Goal: Communication & Community: Answer question/provide support

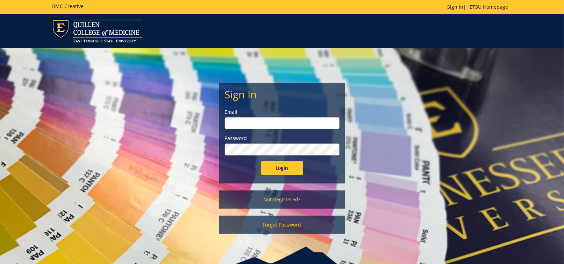
click at [246, 122] on input "email" at bounding box center [282, 123] width 115 height 12
type input "[EMAIL_ADDRESS][DOMAIN_NAME]"
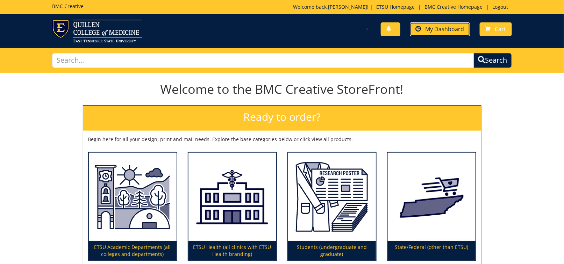
click at [435, 24] on link "My Dashboard" at bounding box center [440, 29] width 60 height 14
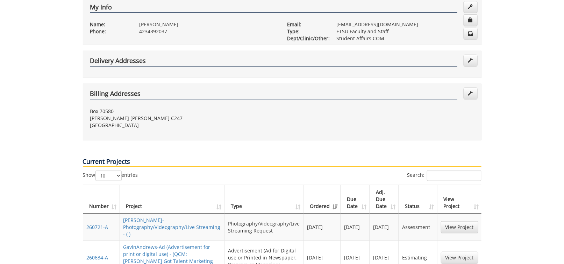
scroll to position [175, 0]
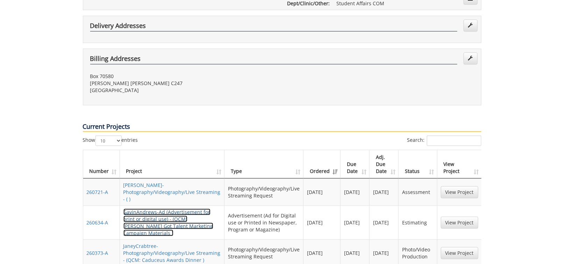
click at [159, 209] on link "GavinAndrews-Ad (Advertisement for print or digital use) - (QCM: Quillen's Got …" at bounding box center [169, 223] width 90 height 28
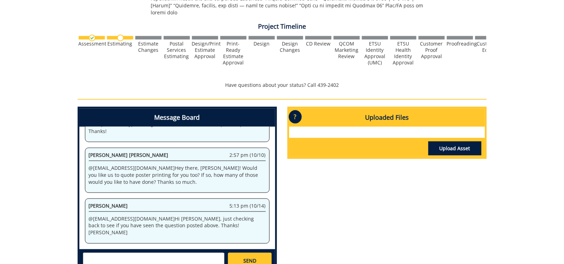
scroll to position [315, 0]
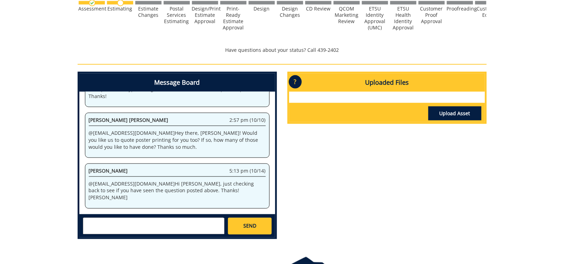
click at [117, 218] on textarea at bounding box center [154, 226] width 142 height 17
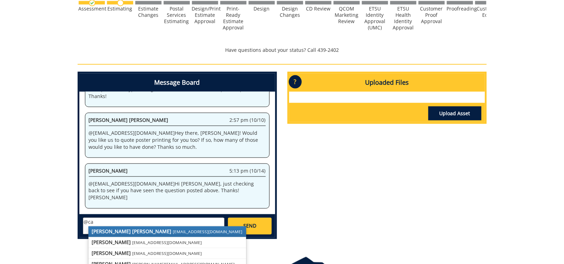
click at [114, 228] on strong "[PERSON_NAME] [PERSON_NAME]" at bounding box center [132, 231] width 80 height 7
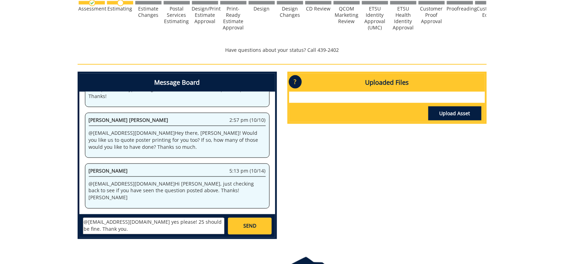
type textarea "@[EMAIL_ADDRESS][DOMAIN_NAME] yes please! 25 should be fine. Thank you."
click at [260, 223] on link "SEND" at bounding box center [249, 226] width 43 height 17
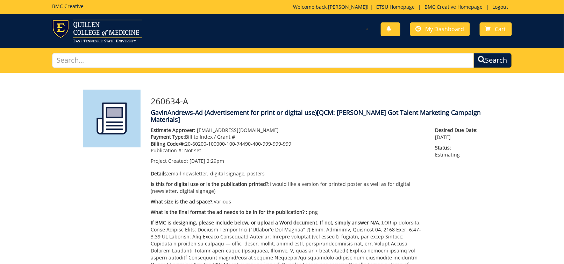
scroll to position [13226, 0]
click at [441, 27] on span "My Dashboard" at bounding box center [445, 29] width 39 height 8
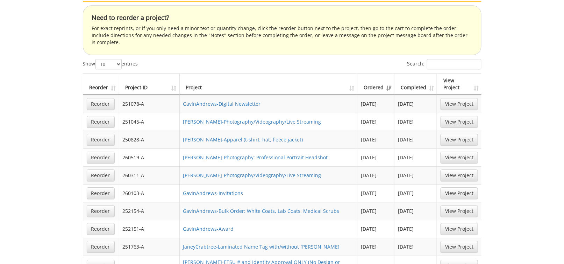
scroll to position [770, 0]
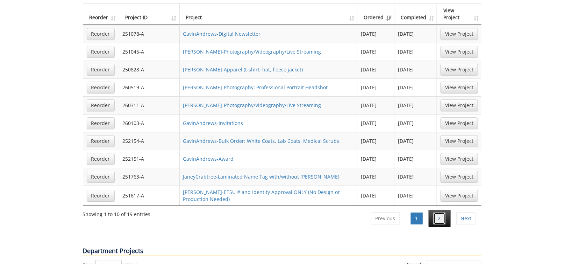
click at [446, 212] on link "2" at bounding box center [440, 218] width 12 height 12
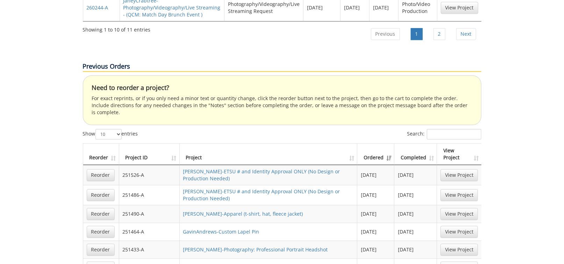
scroll to position [665, 0]
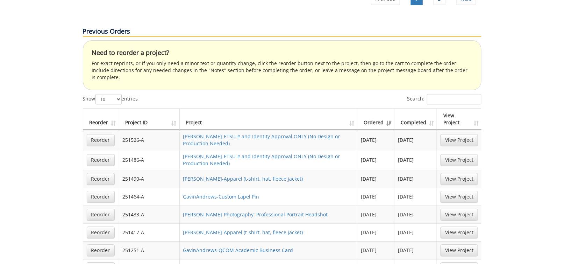
click at [515, 123] on div "Your Dashboard Start New Project My Info Name: Gavin Andrews Phone: 4234392037 …" at bounding box center [282, 63] width 564 height 1311
click at [42, 158] on div "Your Dashboard Start New Project My Info Name: Gavin Andrews Phone: 4234392037 …" at bounding box center [282, 63] width 564 height 1311
click at [13, 117] on div "Your Dashboard Start New Project My Info Name: Gavin Andrews Phone: 4234392037 …" at bounding box center [282, 63] width 564 height 1311
click at [50, 173] on div "Your Dashboard Start New Project My Info Name: Gavin Andrews Phone: 4234392037 …" at bounding box center [282, 63] width 564 height 1311
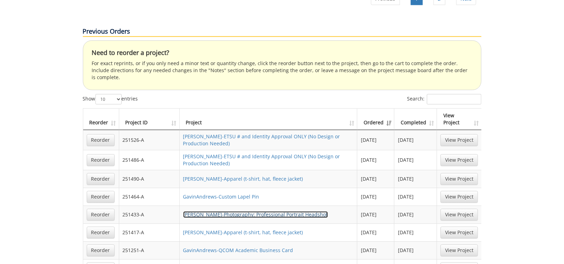
click at [242, 211] on link "GavinAndrews-Photography: Professional Portrait Headshot" at bounding box center [255, 214] width 145 height 7
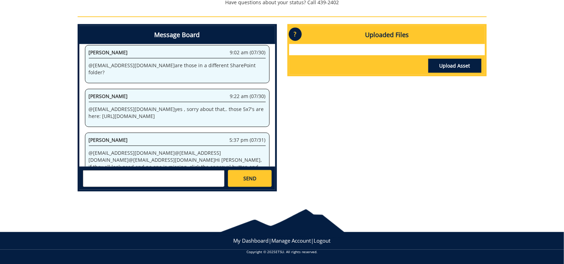
scroll to position [536, 0]
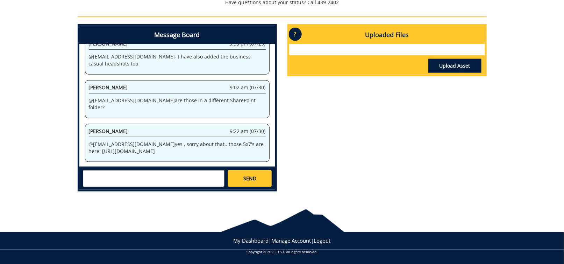
drag, startPoint x: 122, startPoint y: 149, endPoint x: 83, endPoint y: 136, distance: 41.4
click at [83, 136] on div "System 11:26 am (02/24) Welcome to the Project Messenger. All messages will app…" at bounding box center [177, 105] width 196 height 122
copy p "[URL][DOMAIN_NAME]"
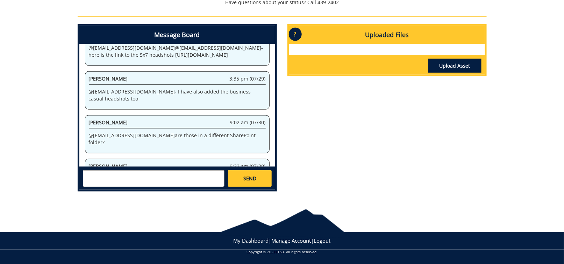
scroll to position [466, 0]
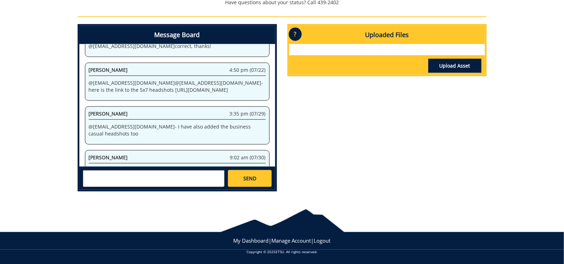
drag, startPoint x: 230, startPoint y: 80, endPoint x: 114, endPoint y: 66, distance: 116.6
click at [114, 79] on p "@ [EMAIL_ADDRESS][DOMAIN_NAME] @ [EMAIL_ADDRESS][DOMAIN_NAME] - here is the lin…" at bounding box center [177, 86] width 177 height 14
copy p "[URL][DOMAIN_NAME]"
